Goal: Information Seeking & Learning: Learn about a topic

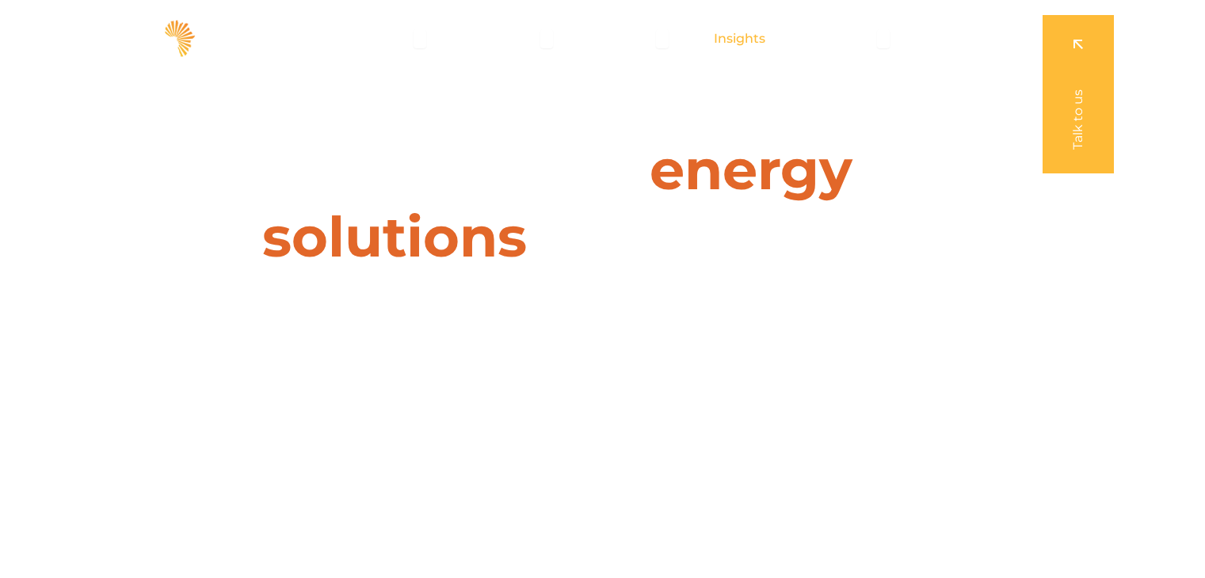
drag, startPoint x: 0, startPoint y: 0, endPoint x: 733, endPoint y: 32, distance: 733.4
click at [733, 32] on span "Insights" at bounding box center [739, 38] width 51 height 19
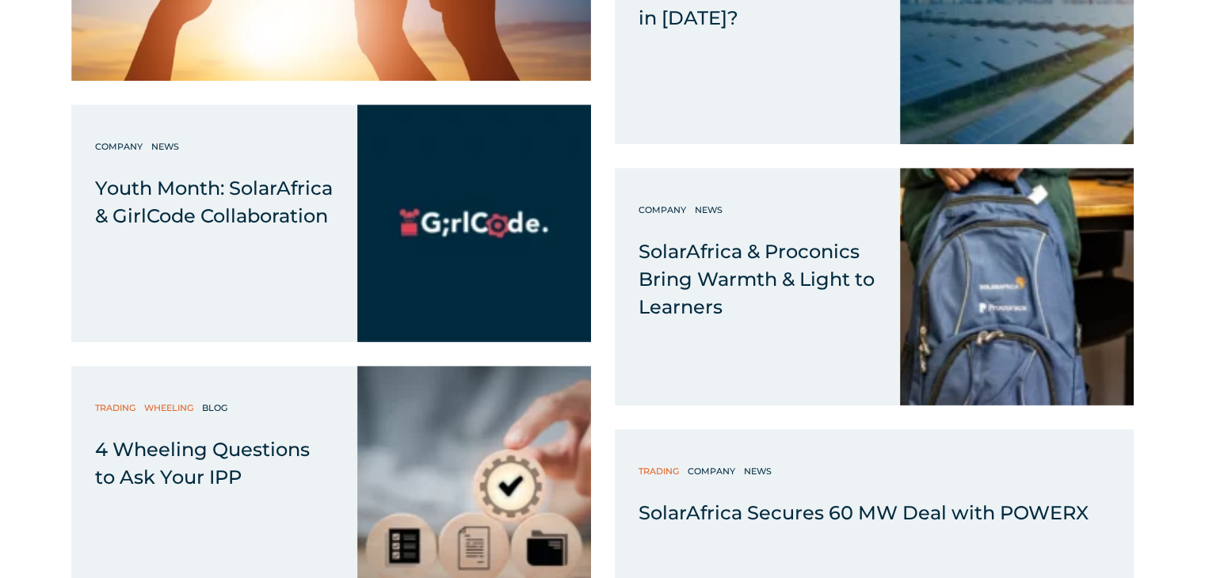
scroll to position [1347, 0]
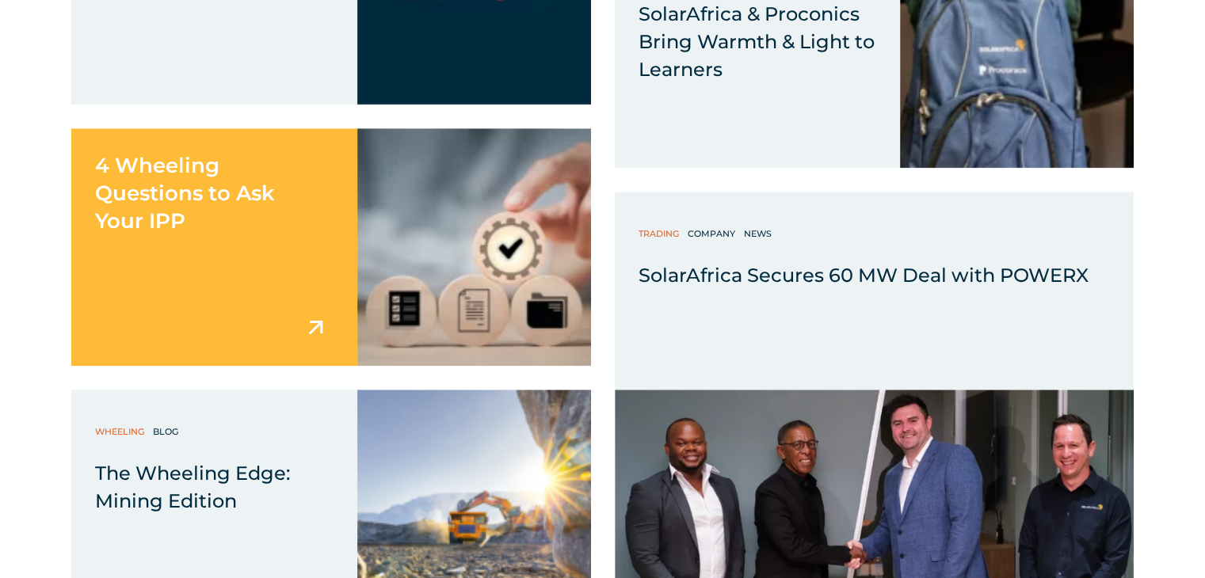
click at [241, 210] on div "4 Wheeling Questions to Ask Your IPP" at bounding box center [214, 181] width 286 height 107
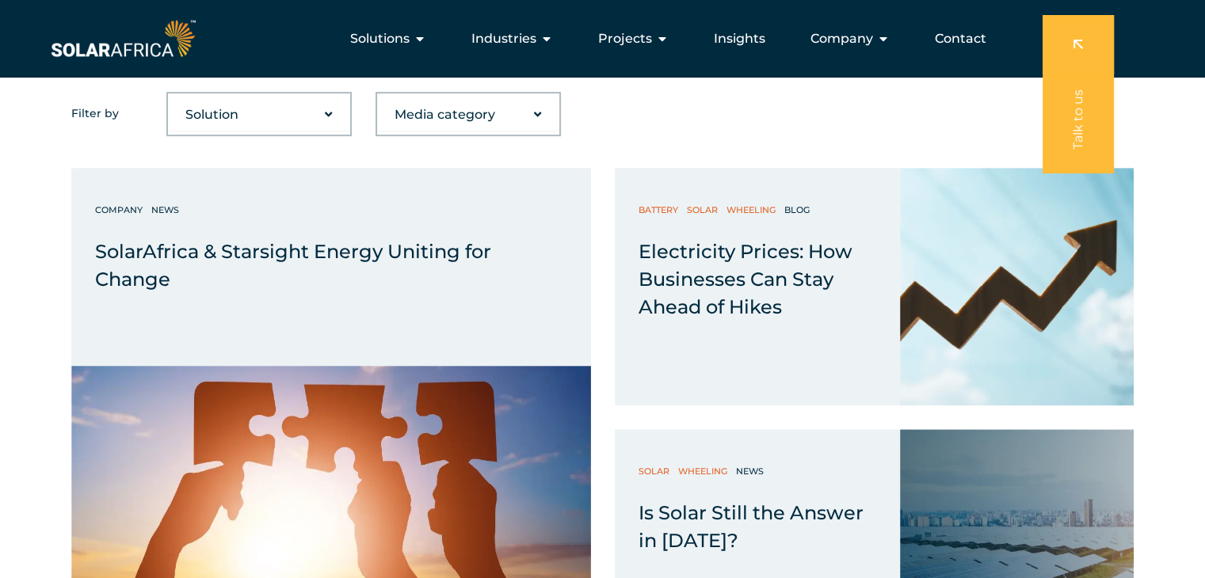
scroll to position [554, 0]
